Goal: Find specific page/section: Find specific page/section

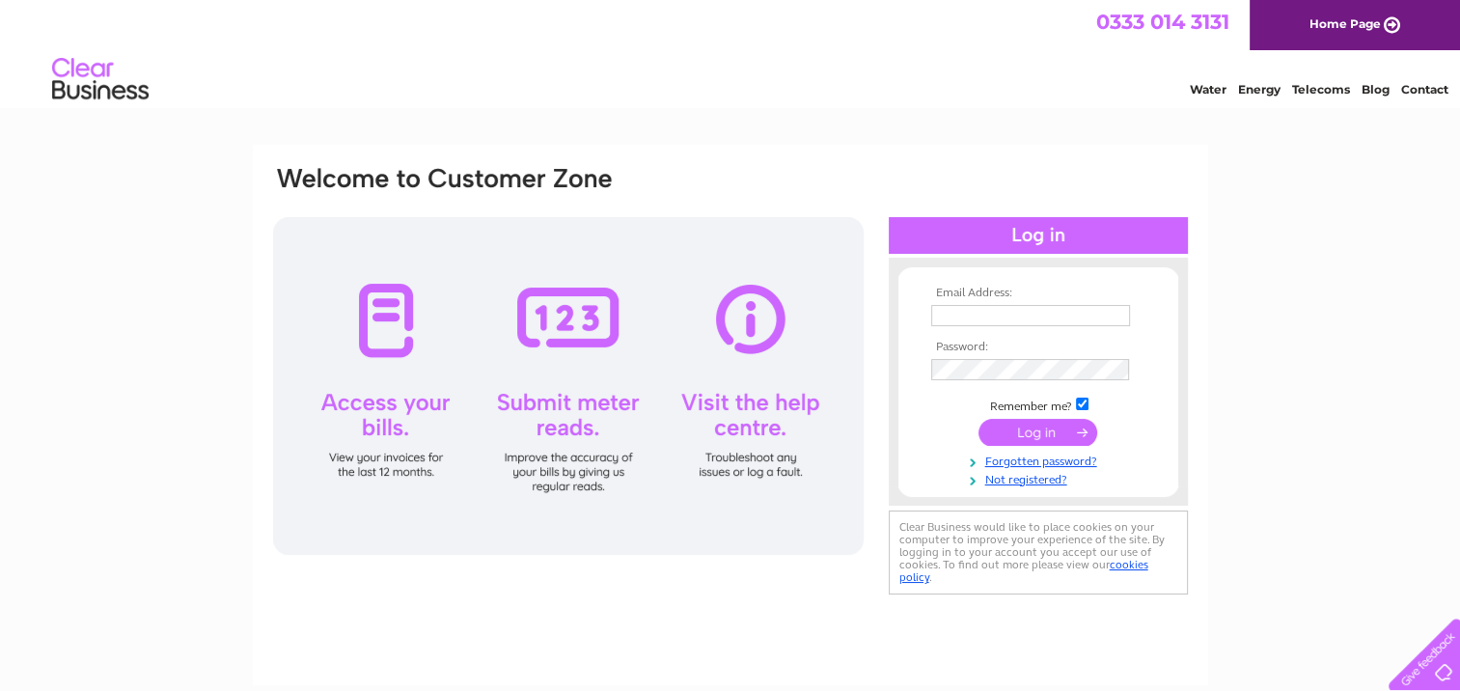
type input "[EMAIL_ADDRESS][DOMAIN_NAME]"
click at [1013, 436] on input "submit" at bounding box center [1037, 432] width 119 height 27
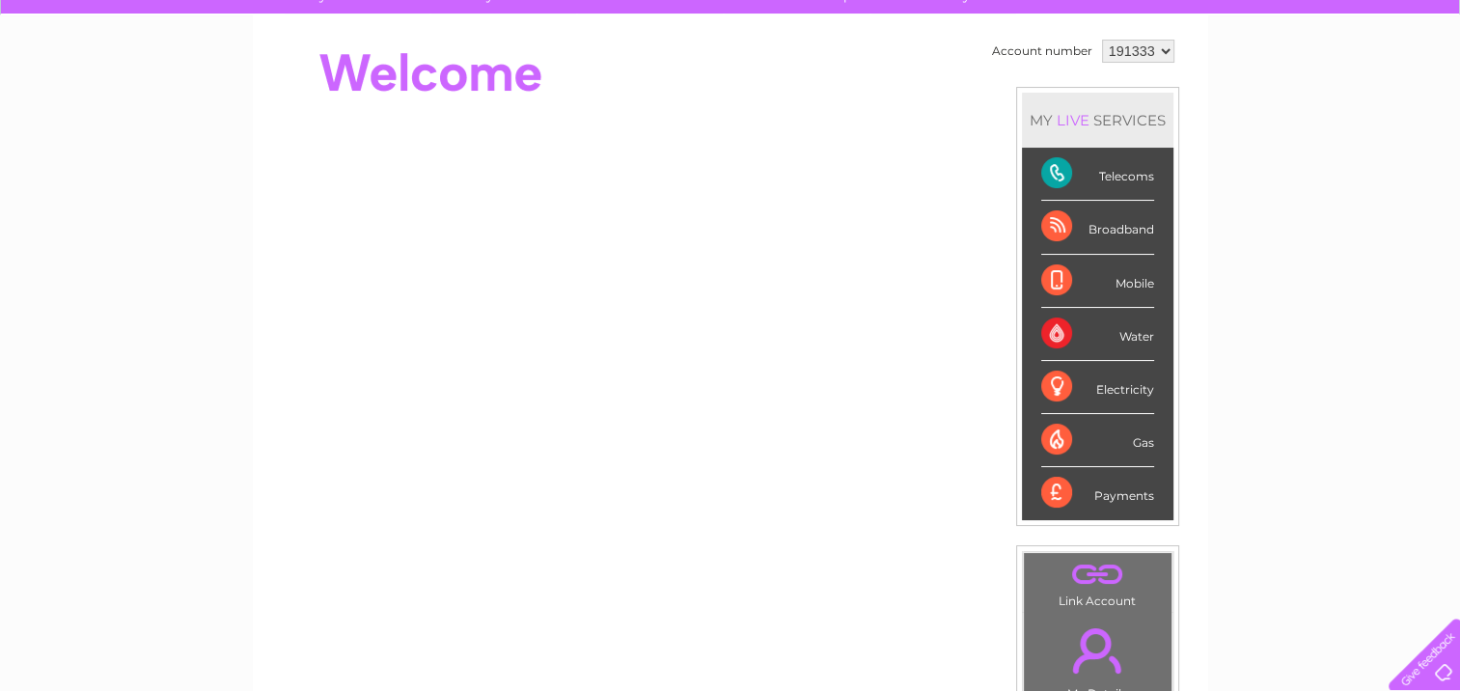
scroll to position [162, 0]
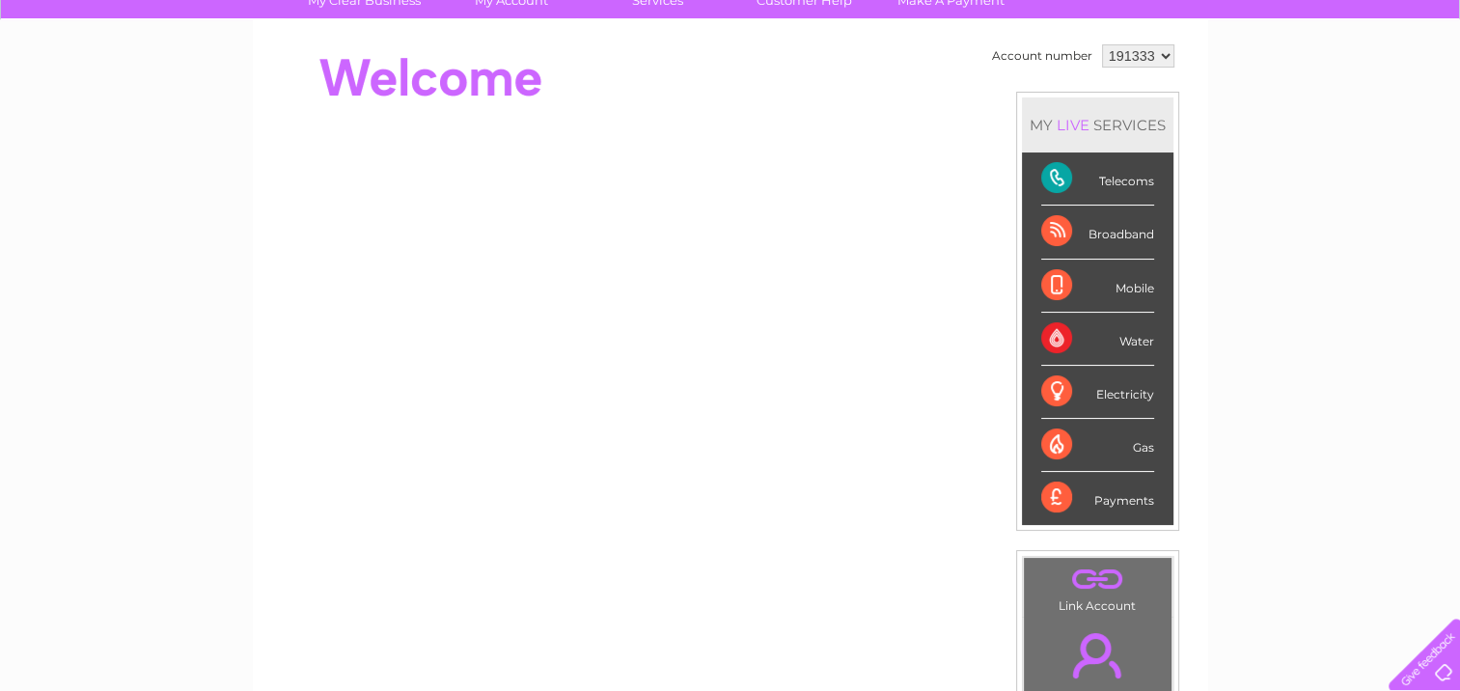
click at [1080, 394] on div "Electricity" at bounding box center [1097, 392] width 113 height 53
click at [1059, 384] on div "Electricity" at bounding box center [1097, 392] width 113 height 53
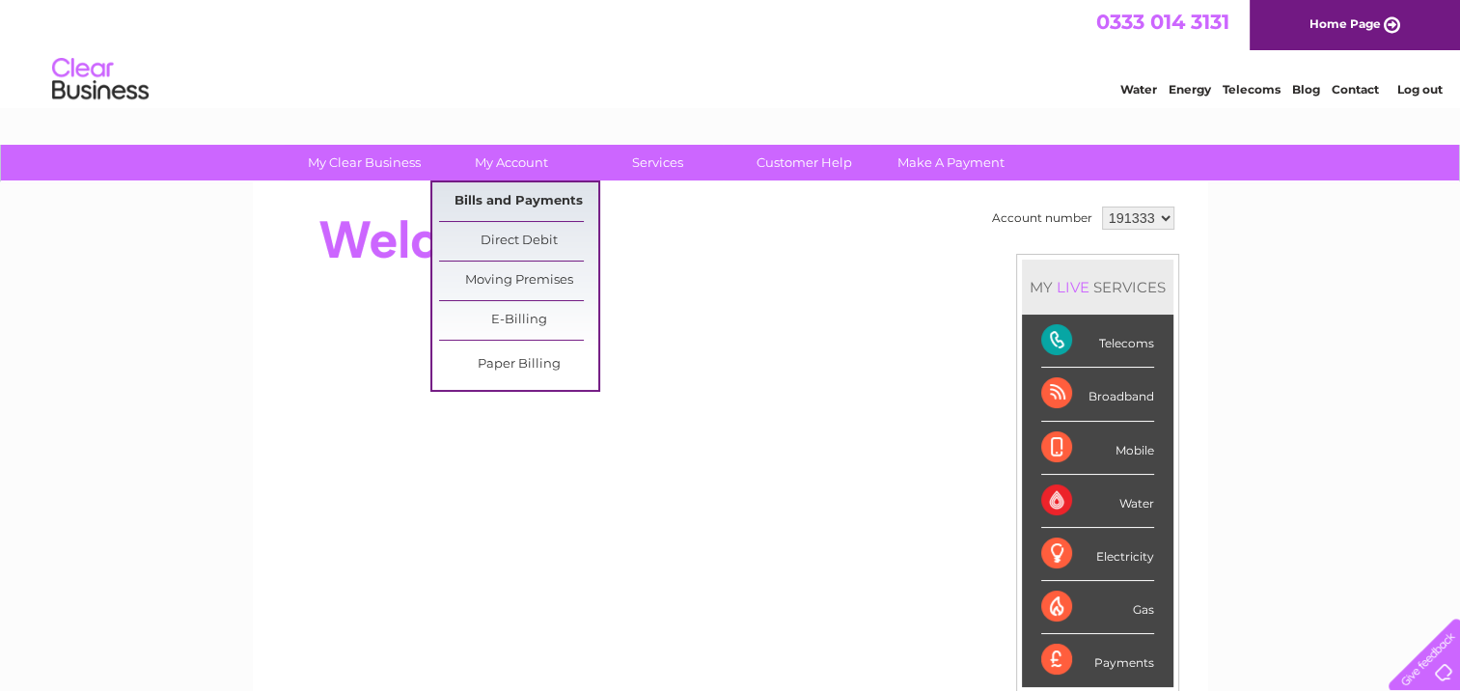
click at [515, 189] on link "Bills and Payments" at bounding box center [518, 201] width 159 height 39
click at [517, 197] on link "Bills and Payments" at bounding box center [518, 201] width 159 height 39
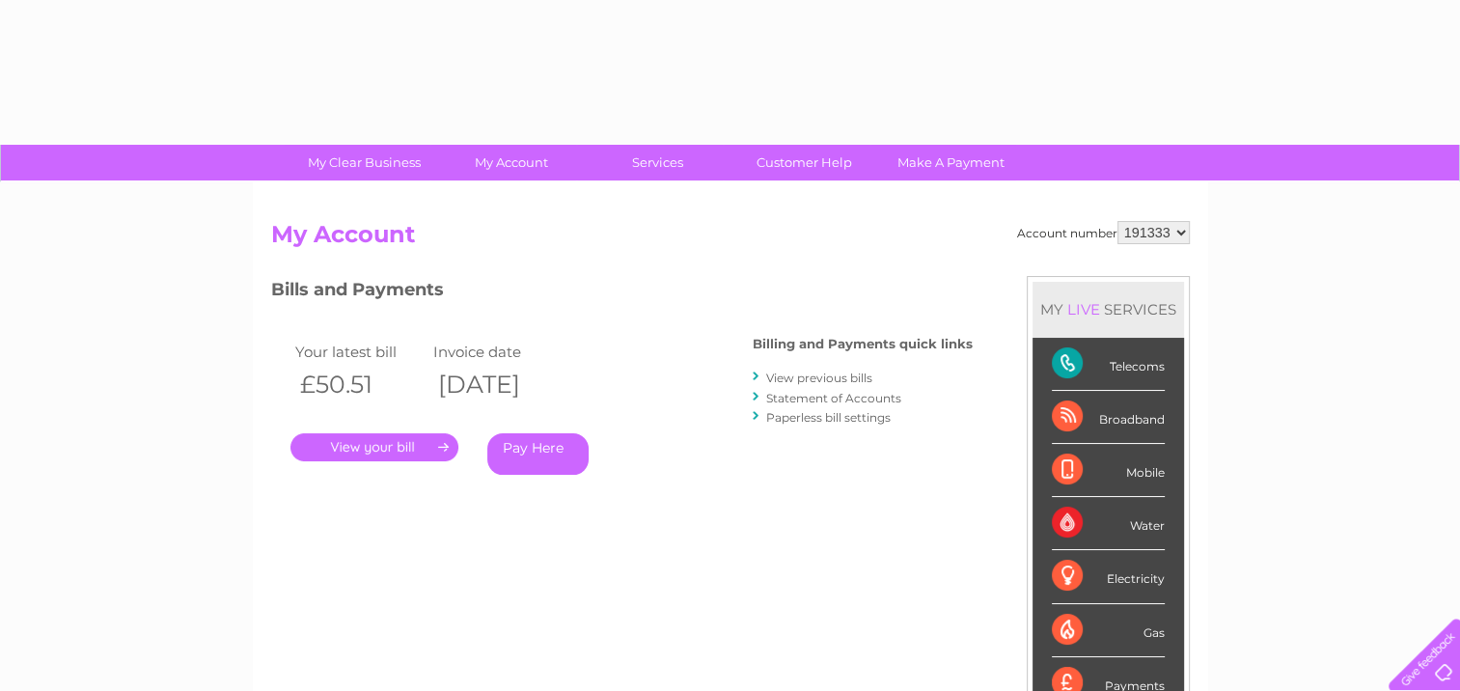
click at [439, 442] on link "." at bounding box center [374, 447] width 168 height 28
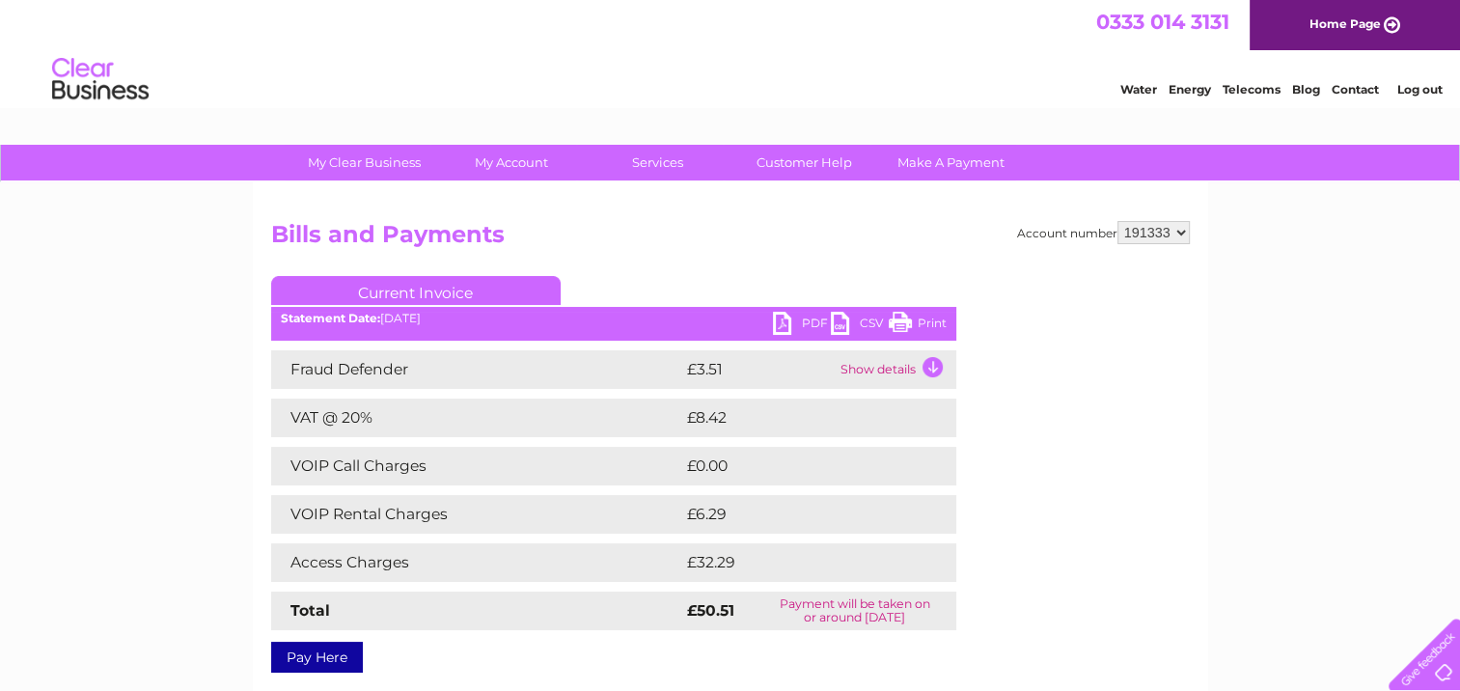
click at [934, 321] on link "Print" at bounding box center [918, 326] width 58 height 28
